Goal: Task Accomplishment & Management: Use online tool/utility

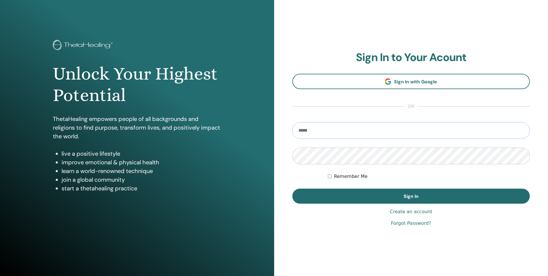
click at [311, 127] on input "email" at bounding box center [412, 130] width 238 height 17
type input "**********"
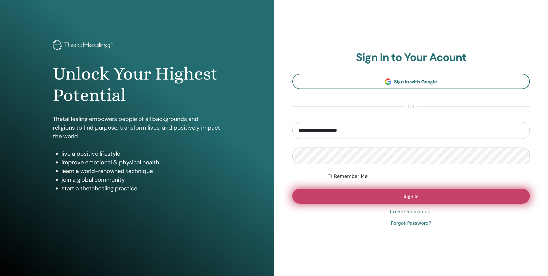
click at [373, 194] on button "Sign In" at bounding box center [412, 195] width 238 height 15
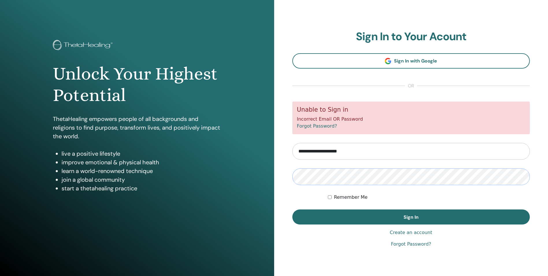
click at [293, 209] on button "Sign In" at bounding box center [412, 216] width 238 height 15
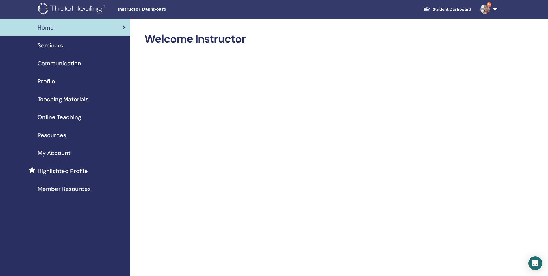
click at [57, 136] on span "Resources" at bounding box center [52, 135] width 29 height 9
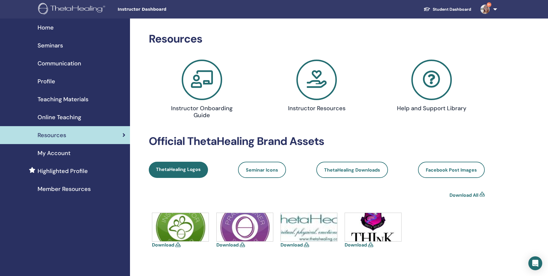
click at [309, 74] on icon at bounding box center [317, 80] width 40 height 40
click at [82, 96] on span "Teaching Materials" at bounding box center [63, 99] width 51 height 9
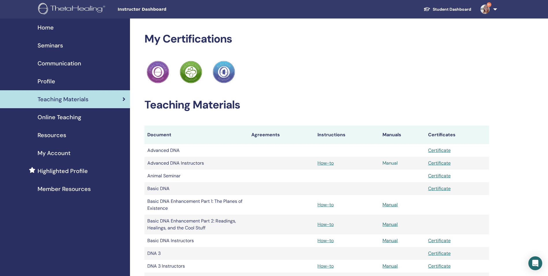
click at [392, 163] on link "Manual" at bounding box center [390, 163] width 15 height 6
click at [391, 162] on link "Manual" at bounding box center [390, 163] width 15 height 6
